Goal: Navigation & Orientation: Find specific page/section

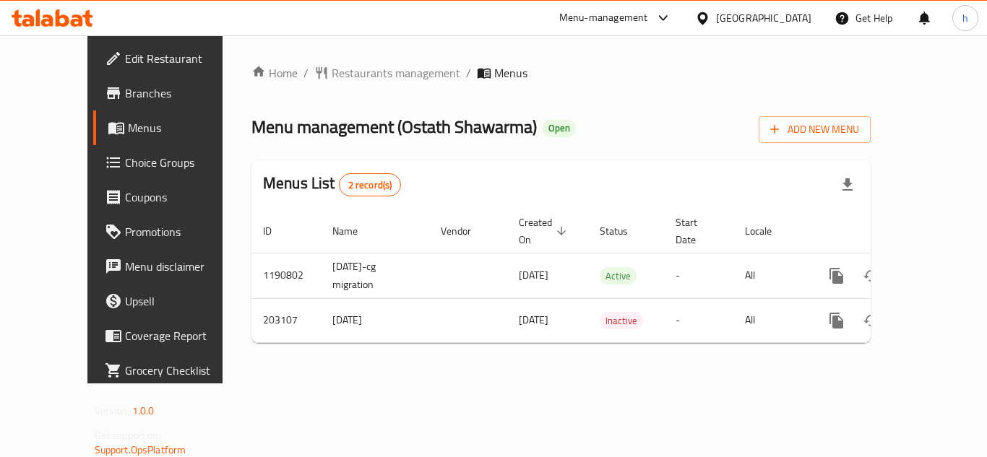
click at [781, 20] on div "Kuwait" at bounding box center [763, 18] width 95 height 16
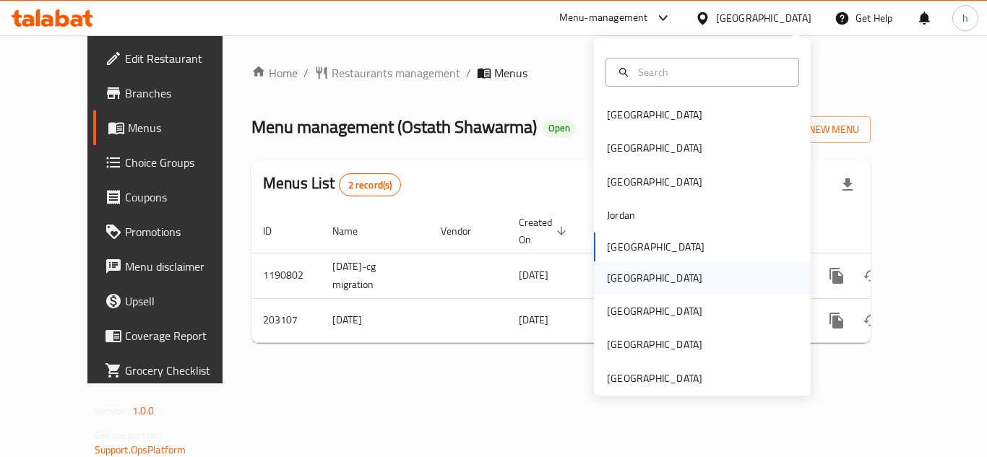
click at [621, 285] on div "[GEOGRAPHIC_DATA]" at bounding box center [654, 278] width 95 height 16
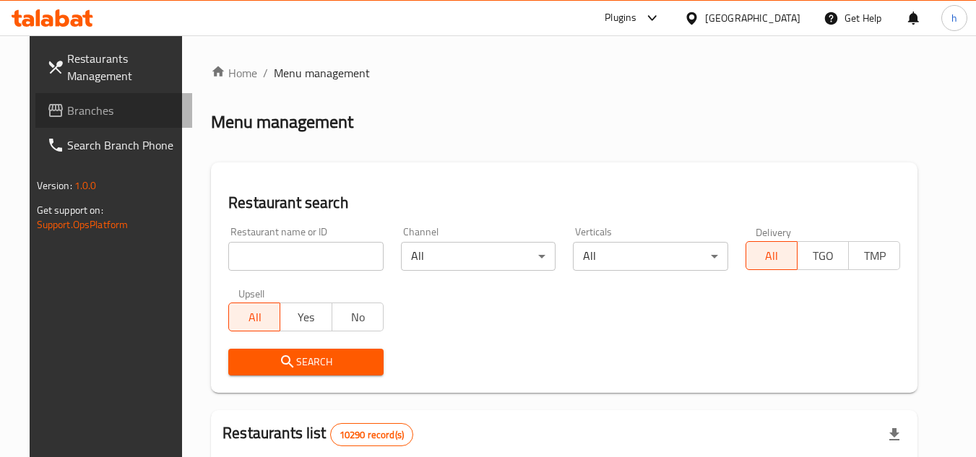
click at [105, 120] on link "Branches" at bounding box center [114, 110] width 158 height 35
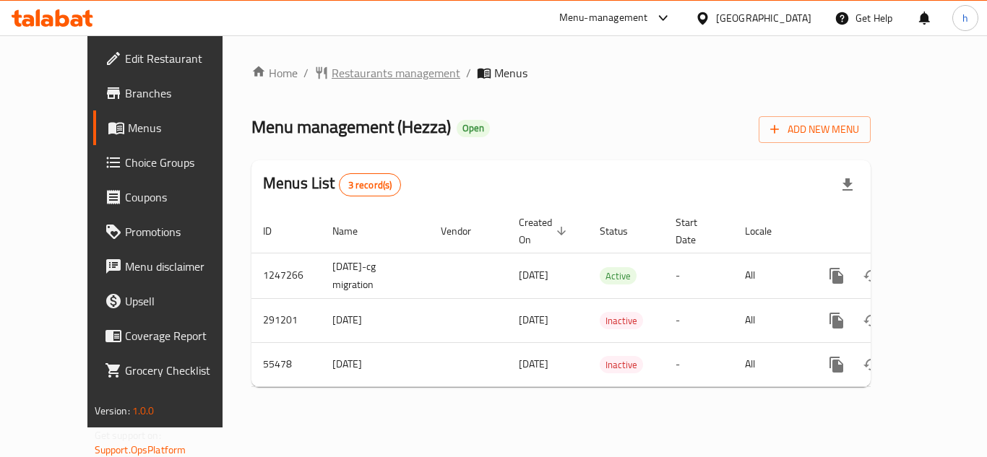
click at [355, 75] on span "Restaurants management" at bounding box center [396, 72] width 129 height 17
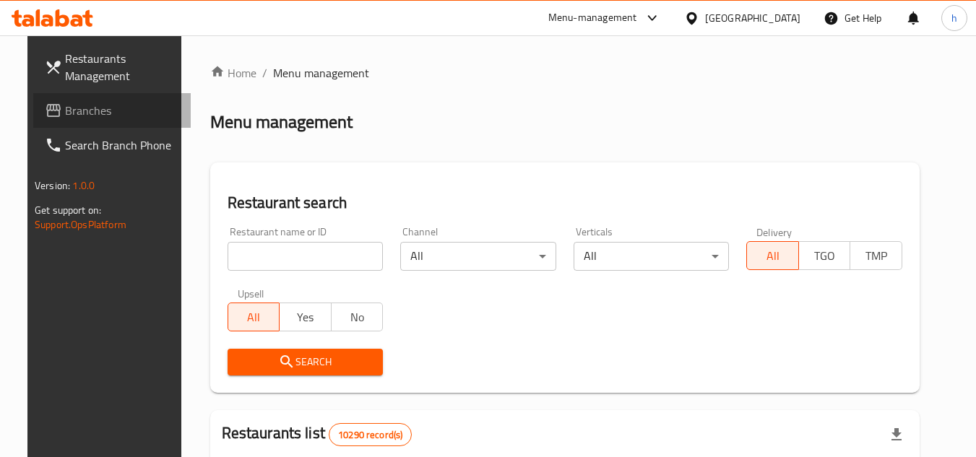
click at [66, 113] on span "Branches" at bounding box center [122, 110] width 114 height 17
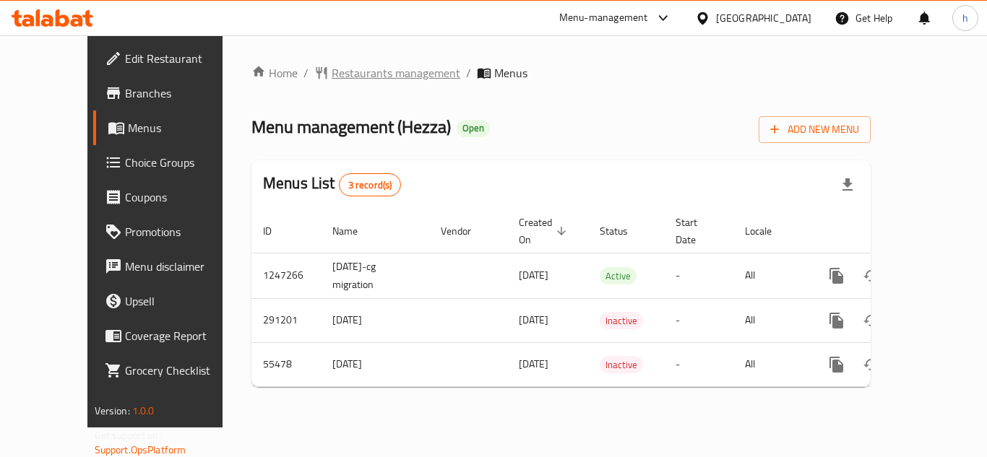
click at [332, 74] on span "Restaurants management" at bounding box center [396, 72] width 129 height 17
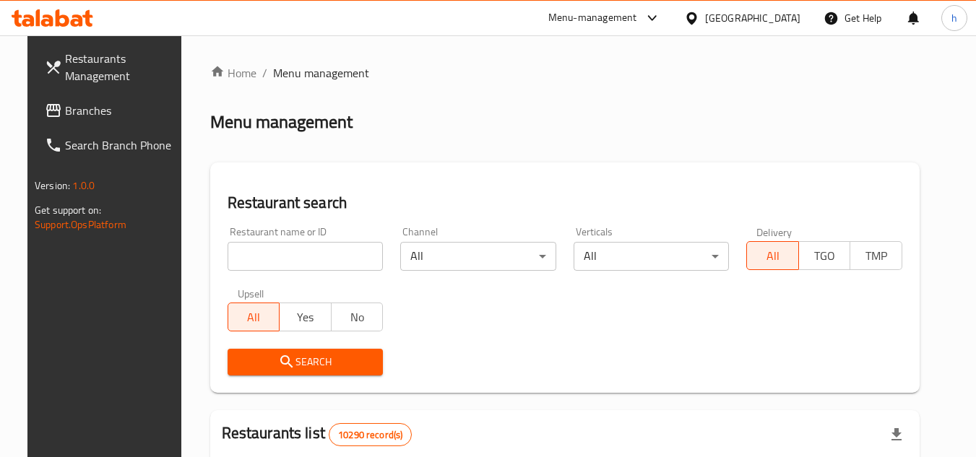
click at [102, 113] on span "Branches" at bounding box center [122, 110] width 114 height 17
